Goal: Transaction & Acquisition: Purchase product/service

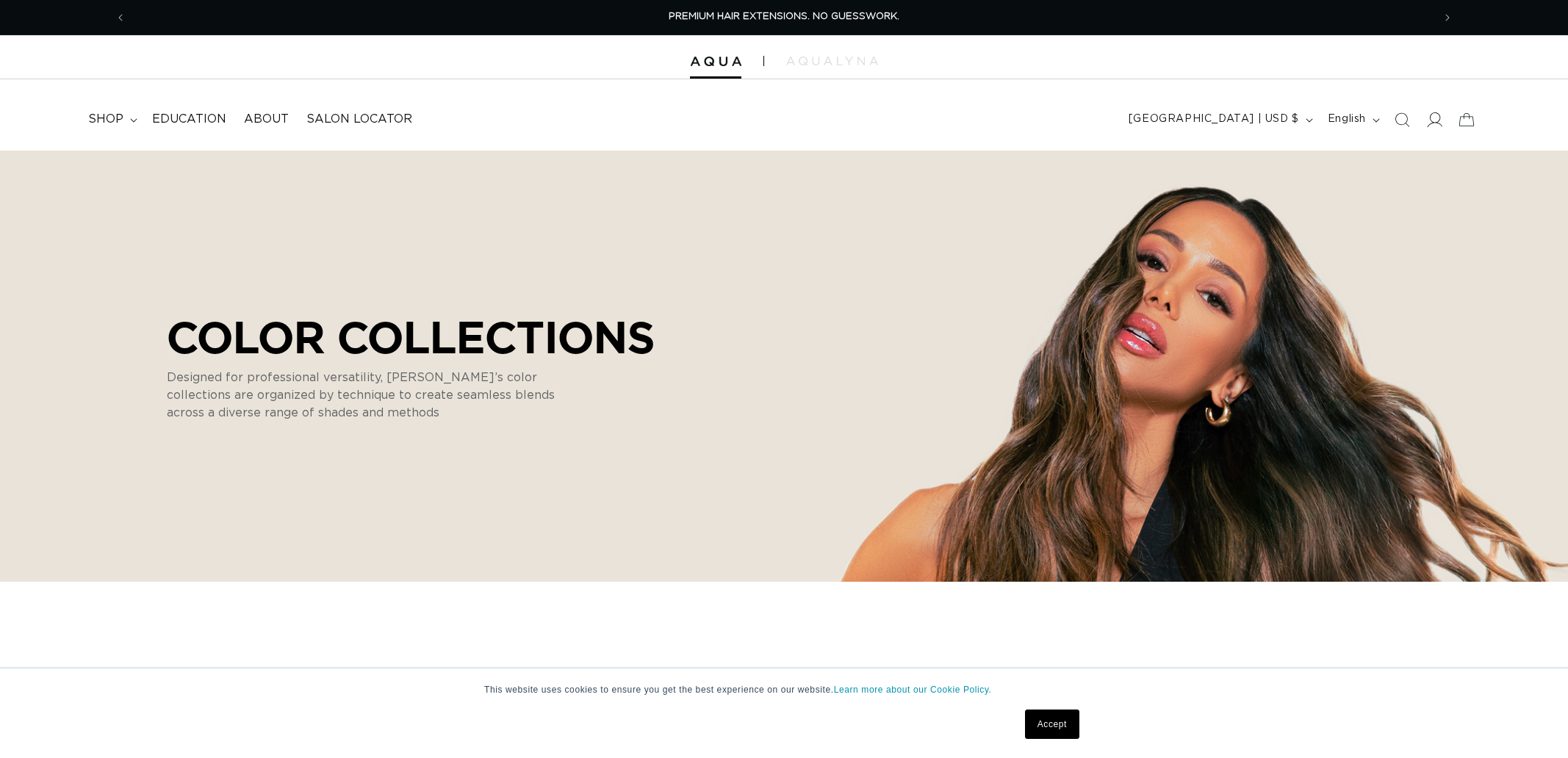
click at [1436, 120] on icon at bounding box center [1434, 119] width 15 height 15
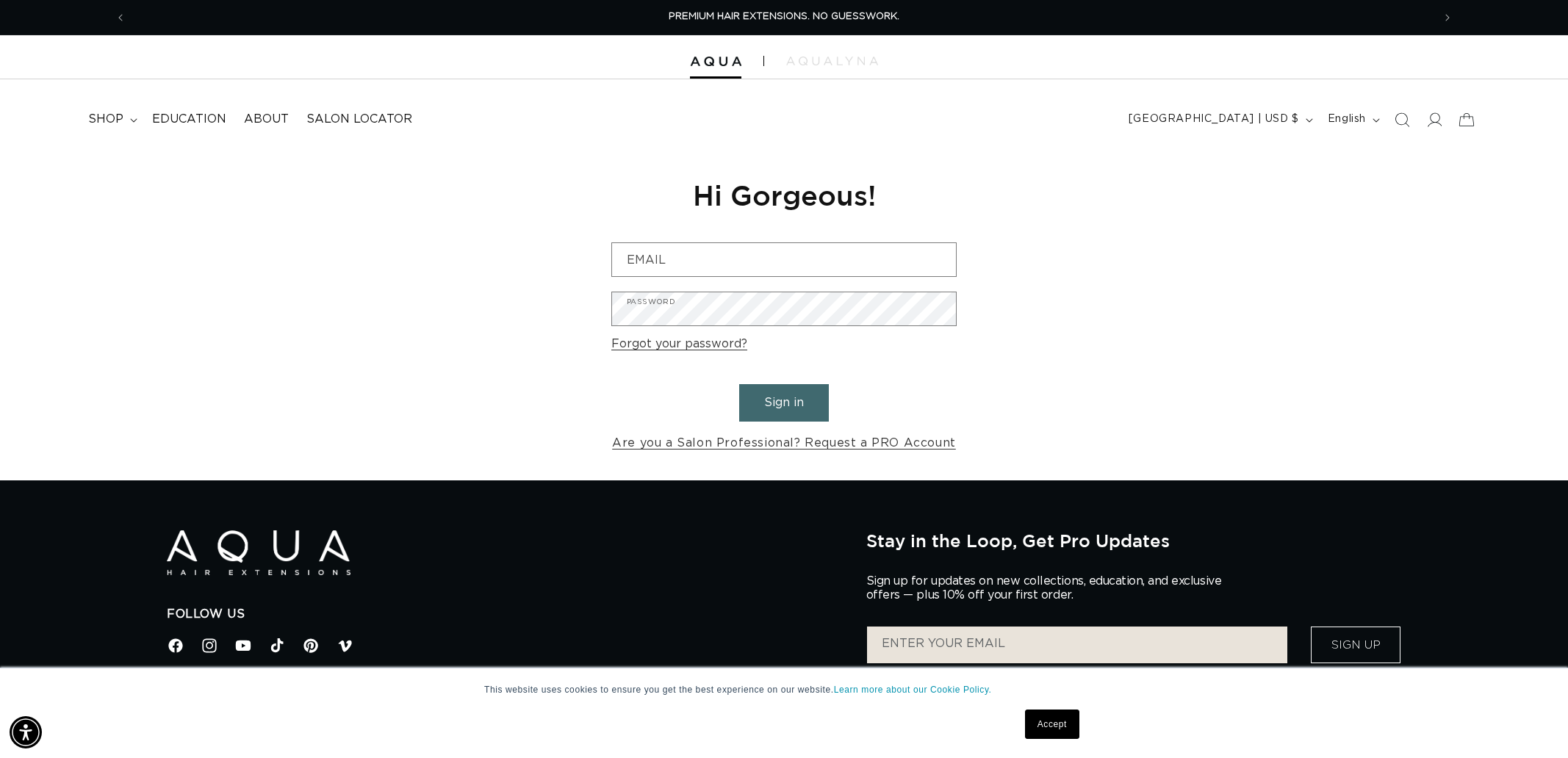
type input "brooke022277@gmail.com"
click at [784, 407] on button "Sign in" at bounding box center [784, 403] width 89 height 37
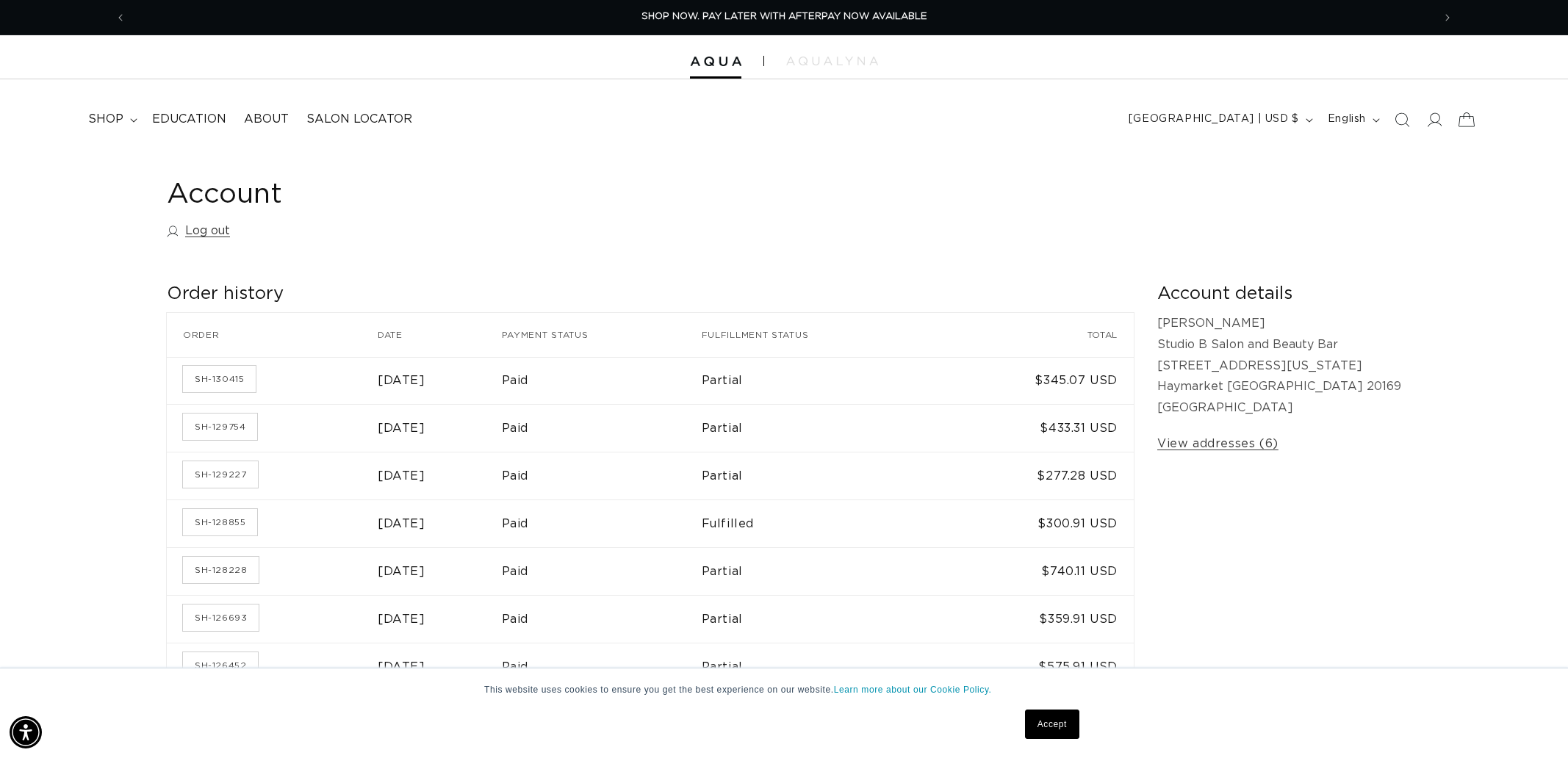
click at [1466, 118] on icon at bounding box center [1466, 119] width 35 height 35
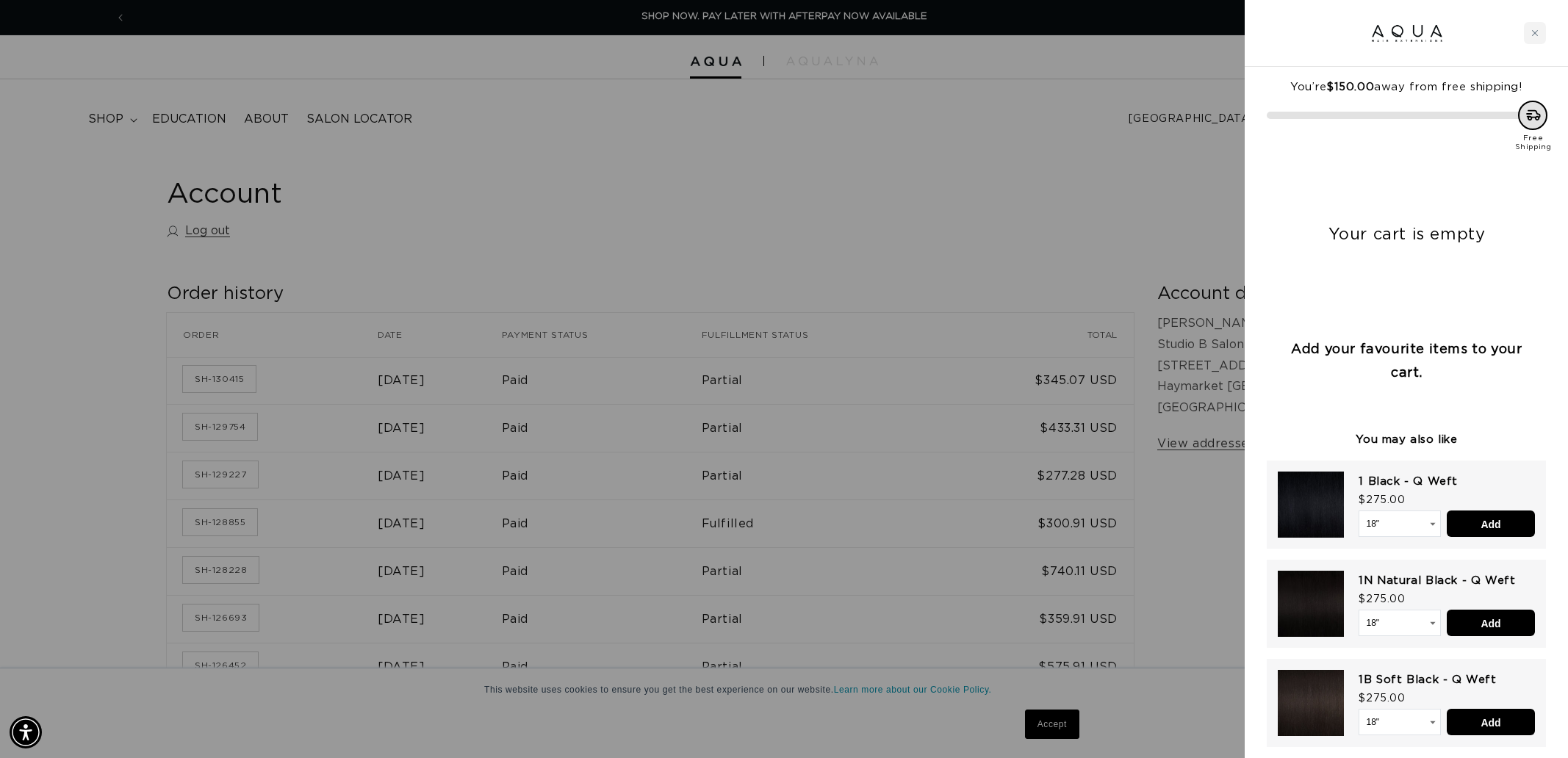
click at [980, 252] on div at bounding box center [784, 379] width 1568 height 758
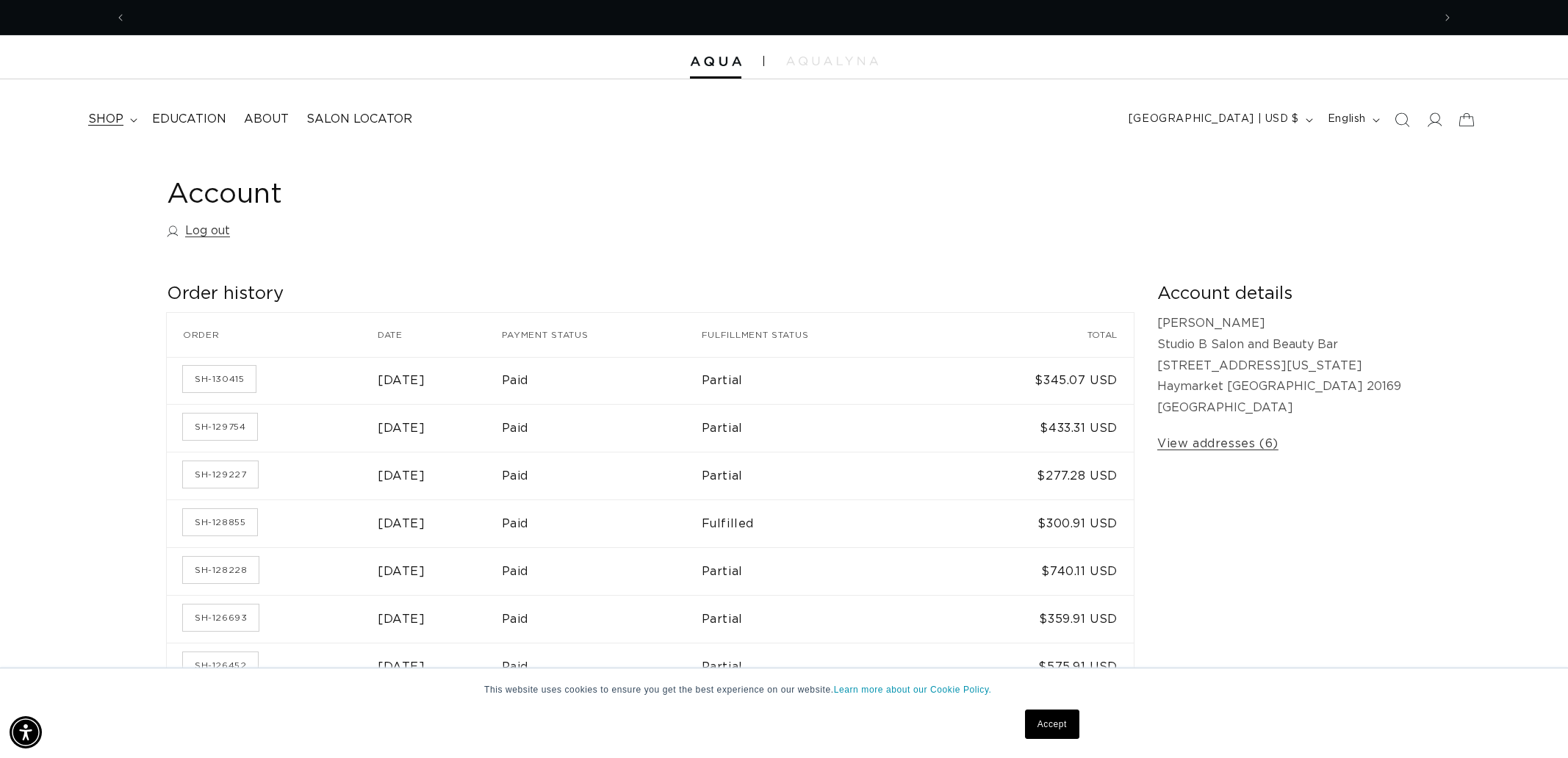
scroll to position [0, 2613]
click at [130, 124] on summary "shop" at bounding box center [110, 119] width 64 height 33
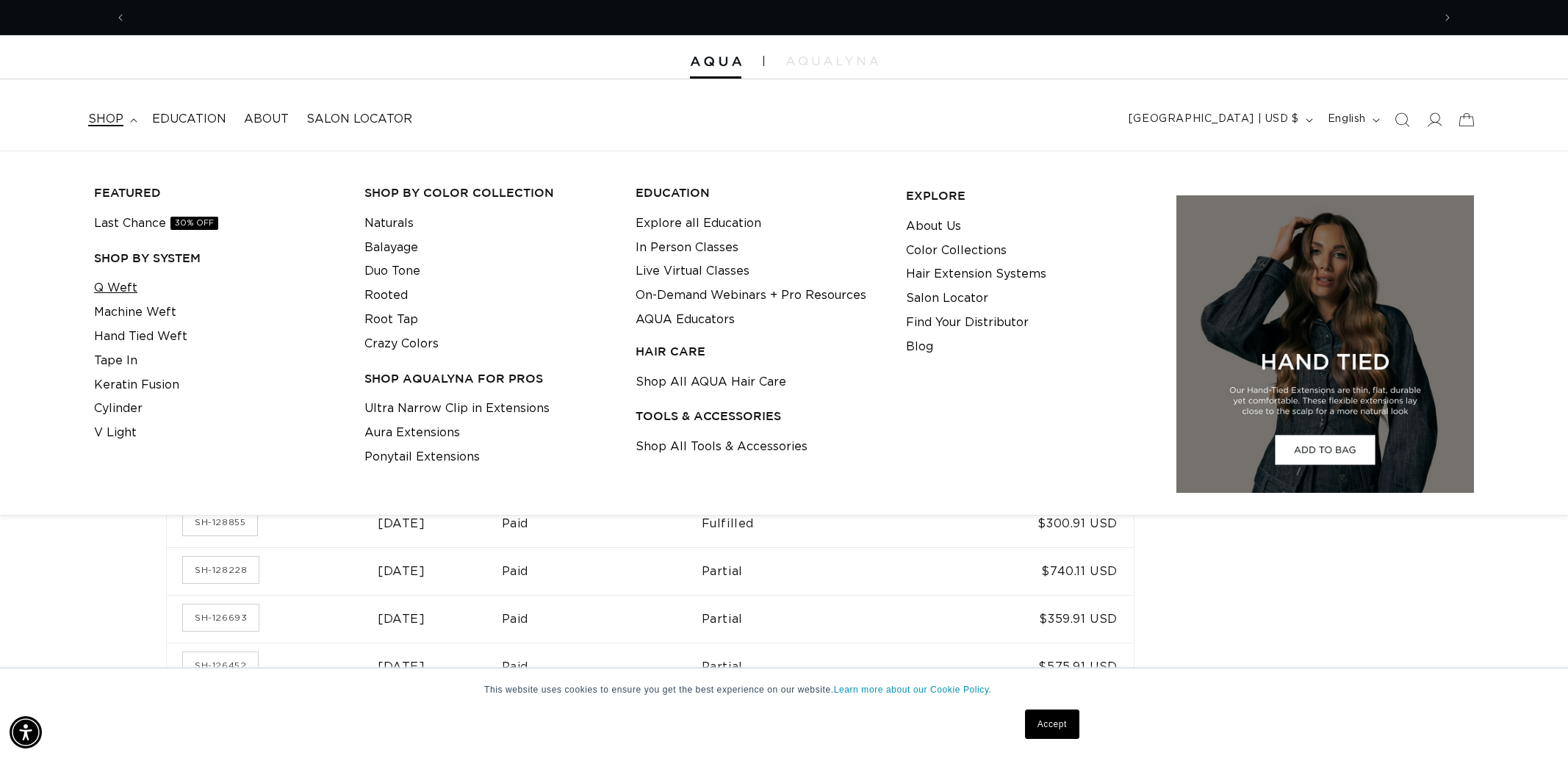
scroll to position [0, 0]
click at [119, 288] on link "Q Weft" at bounding box center [116, 288] width 43 height 25
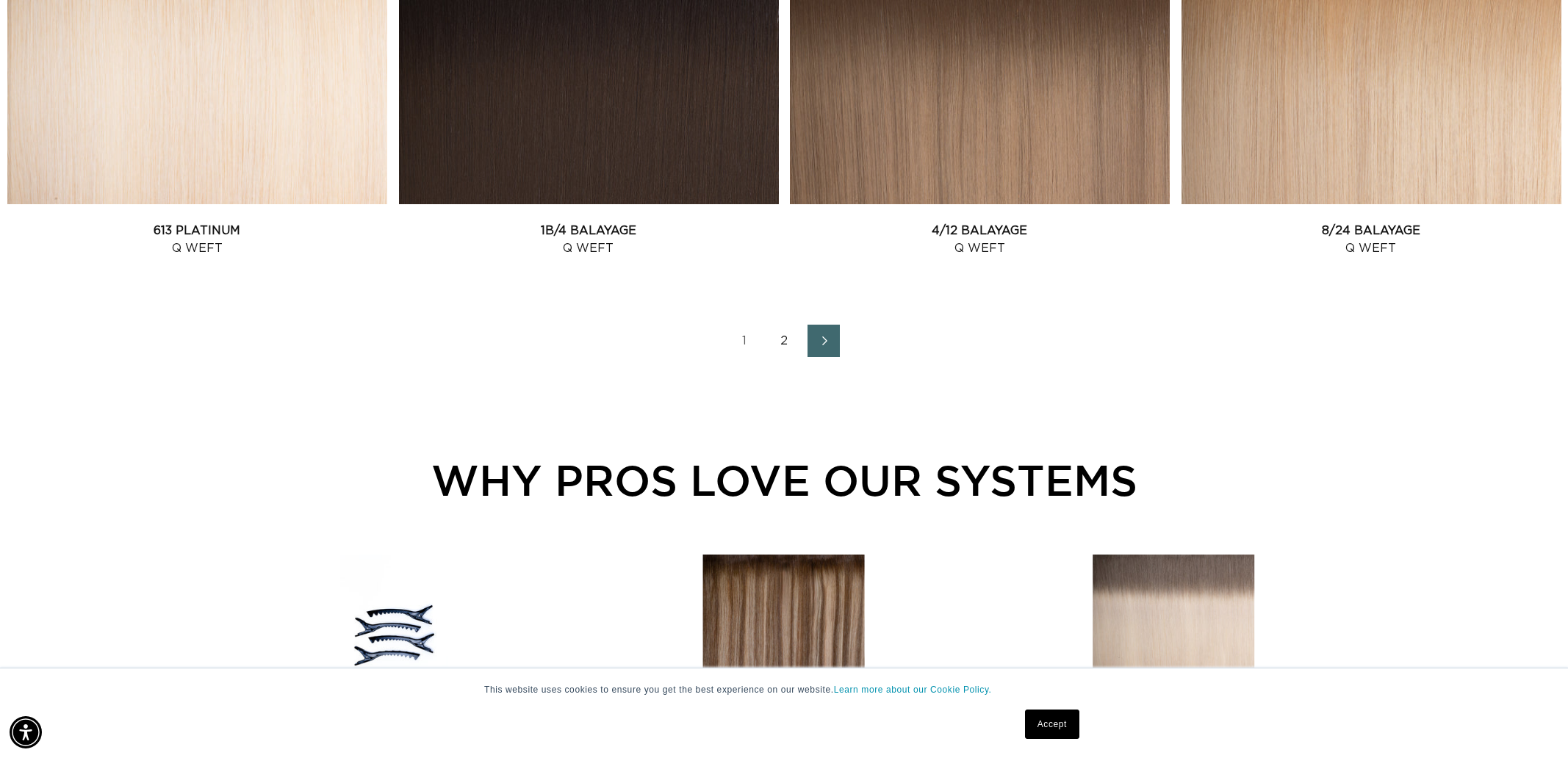
scroll to position [2037, 0]
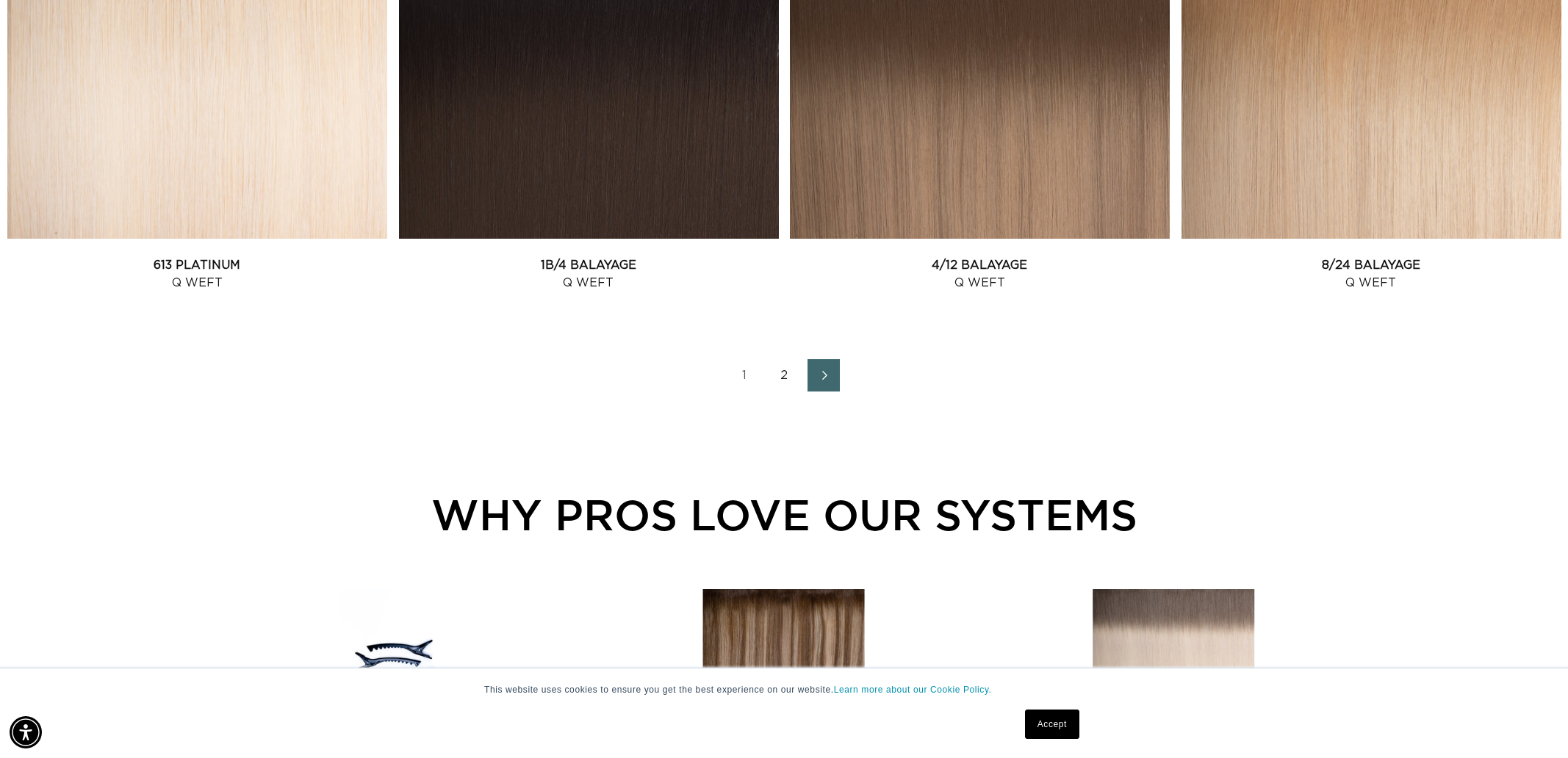
click at [779, 368] on link "2" at bounding box center [784, 376] width 32 height 32
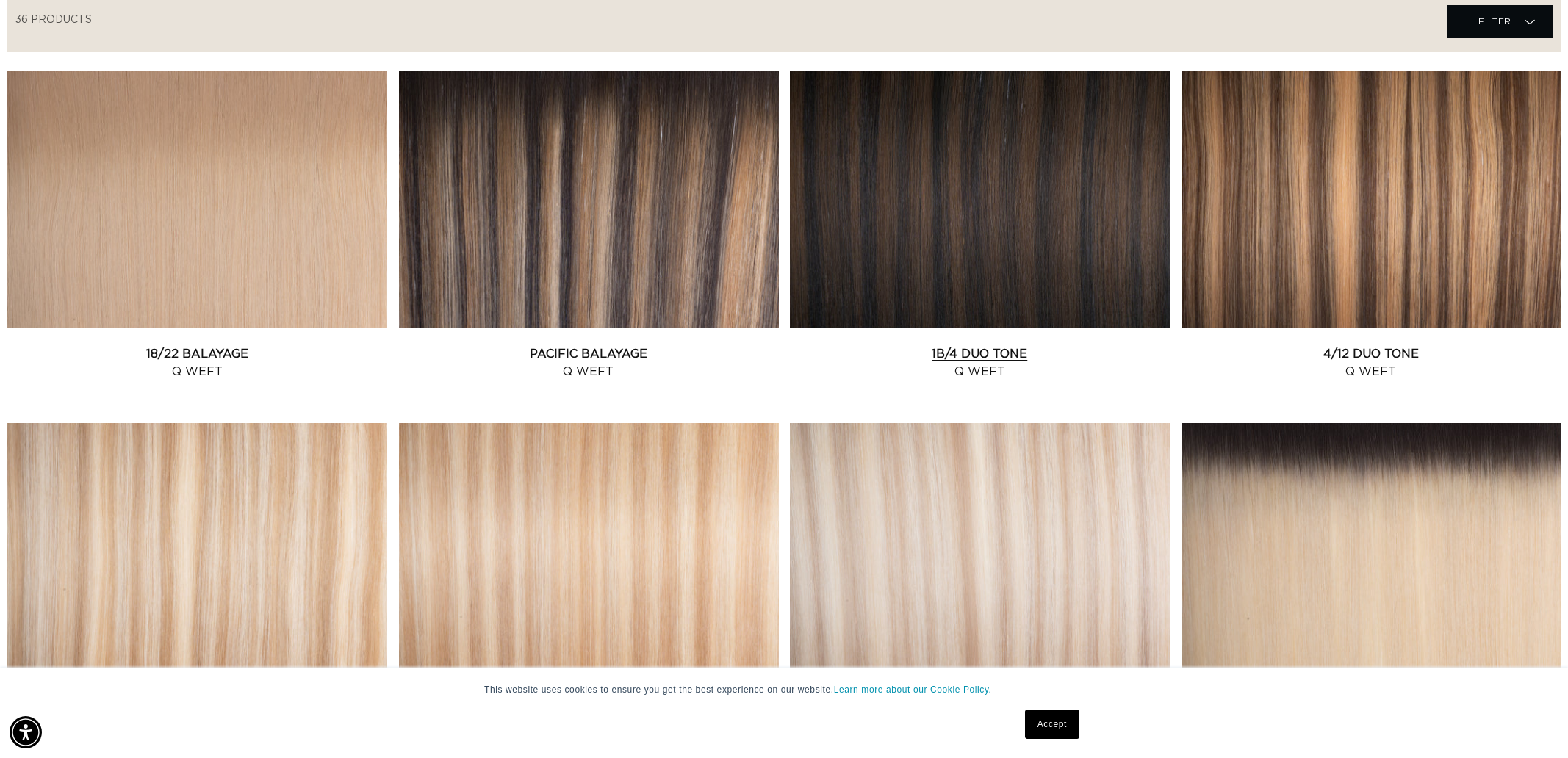
scroll to position [0, 1306]
click at [961, 345] on link "1B/4 Duo Tone Q Weft" at bounding box center [980, 363] width 380 height 36
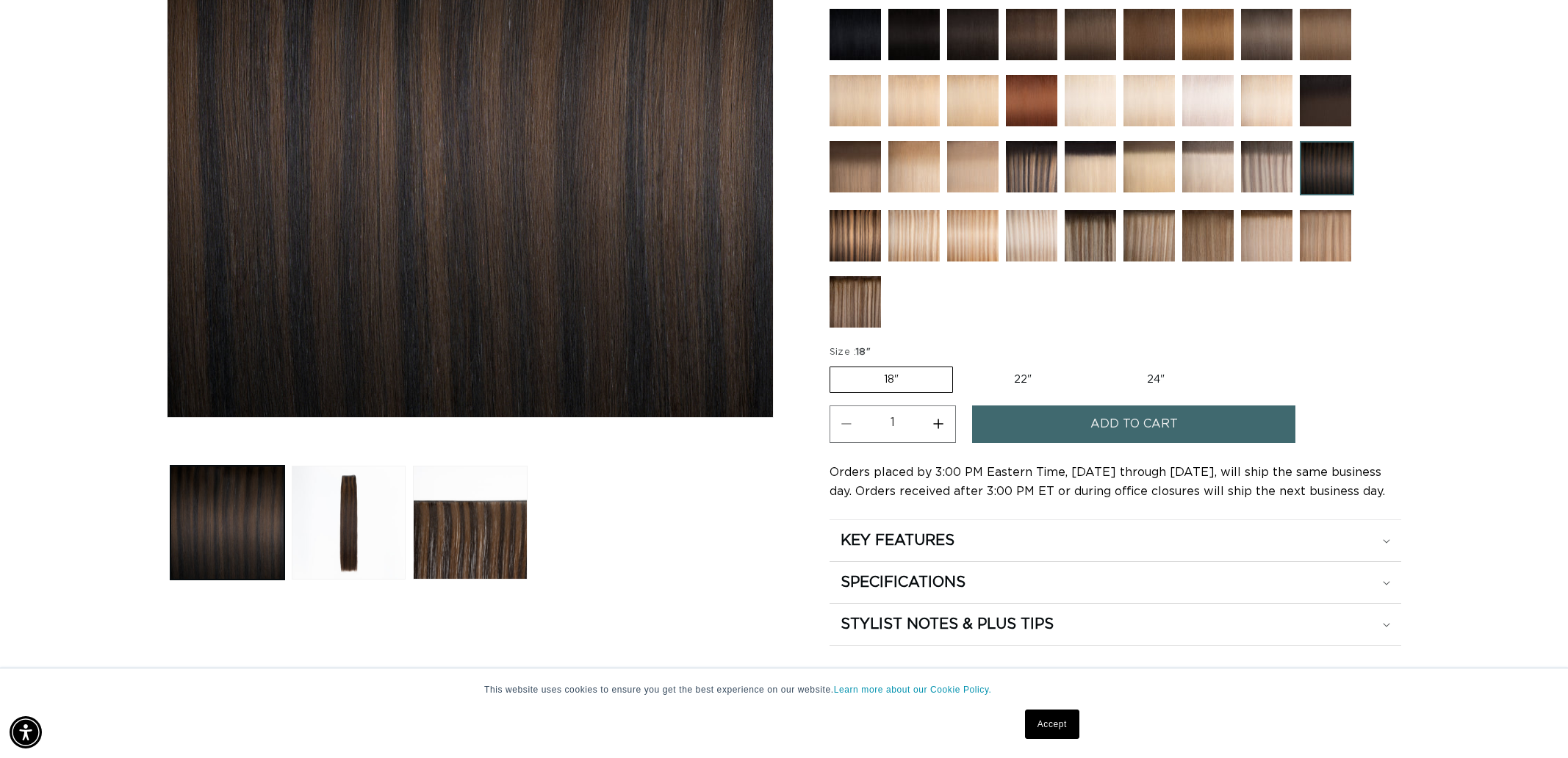
click at [1144, 427] on span "Add to cart" at bounding box center [1134, 424] width 88 height 37
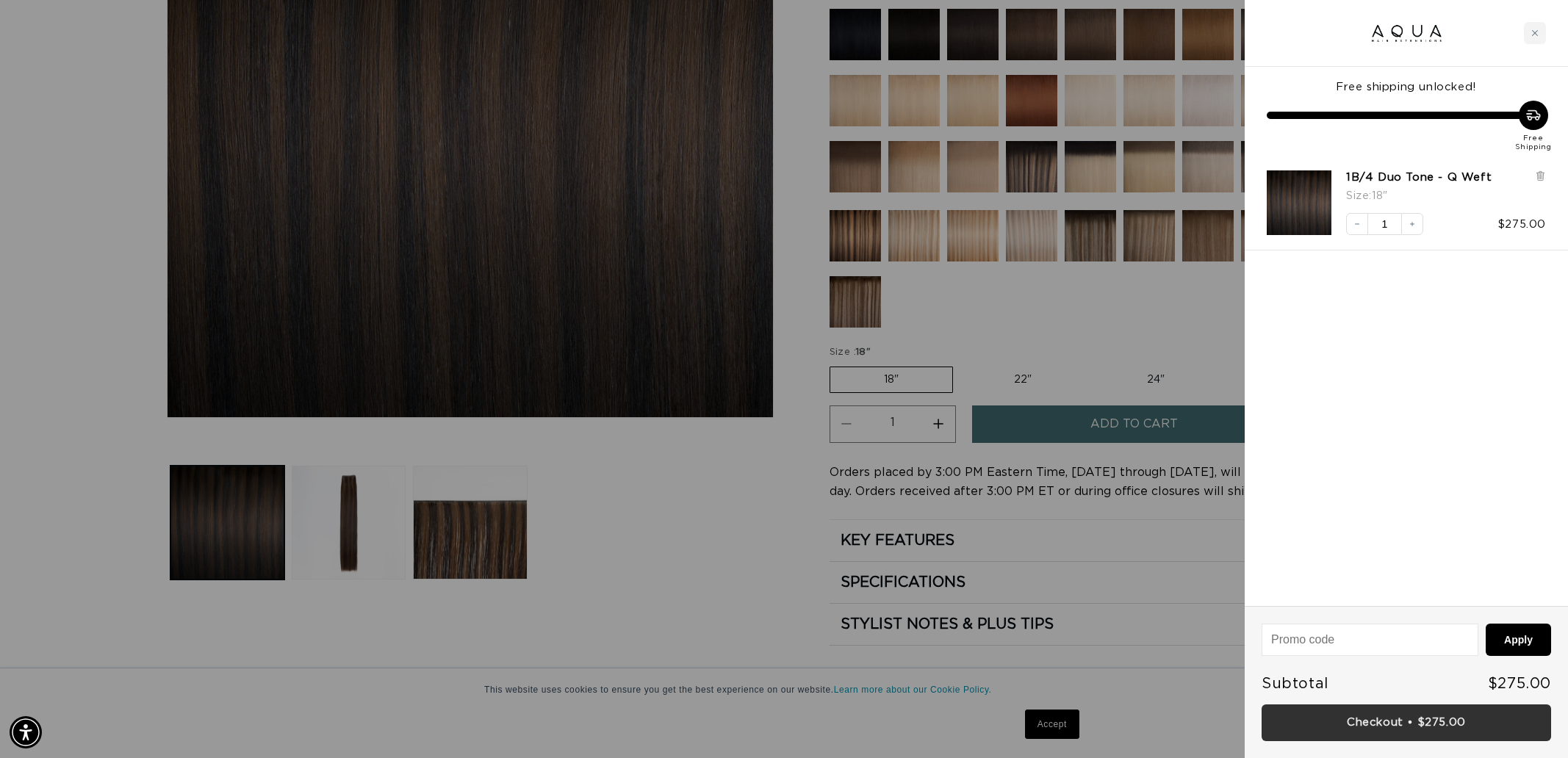
click at [1364, 724] on link "Checkout • $275.00" at bounding box center [1407, 723] width 290 height 37
